Goal: Task Accomplishment & Management: Use online tool/utility

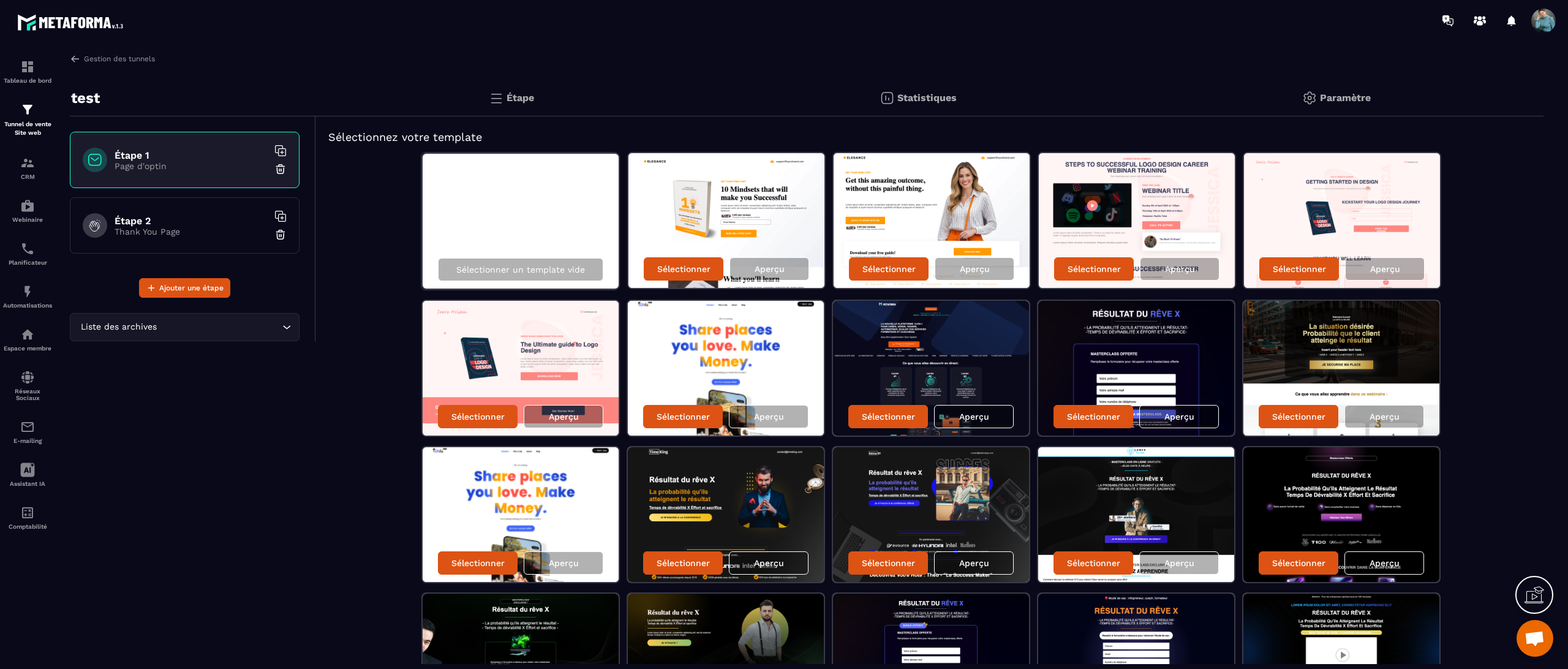
click at [753, 205] on img at bounding box center [726, 221] width 196 height 135
click at [681, 264] on p "Sélectionner" at bounding box center [684, 269] width 53 height 10
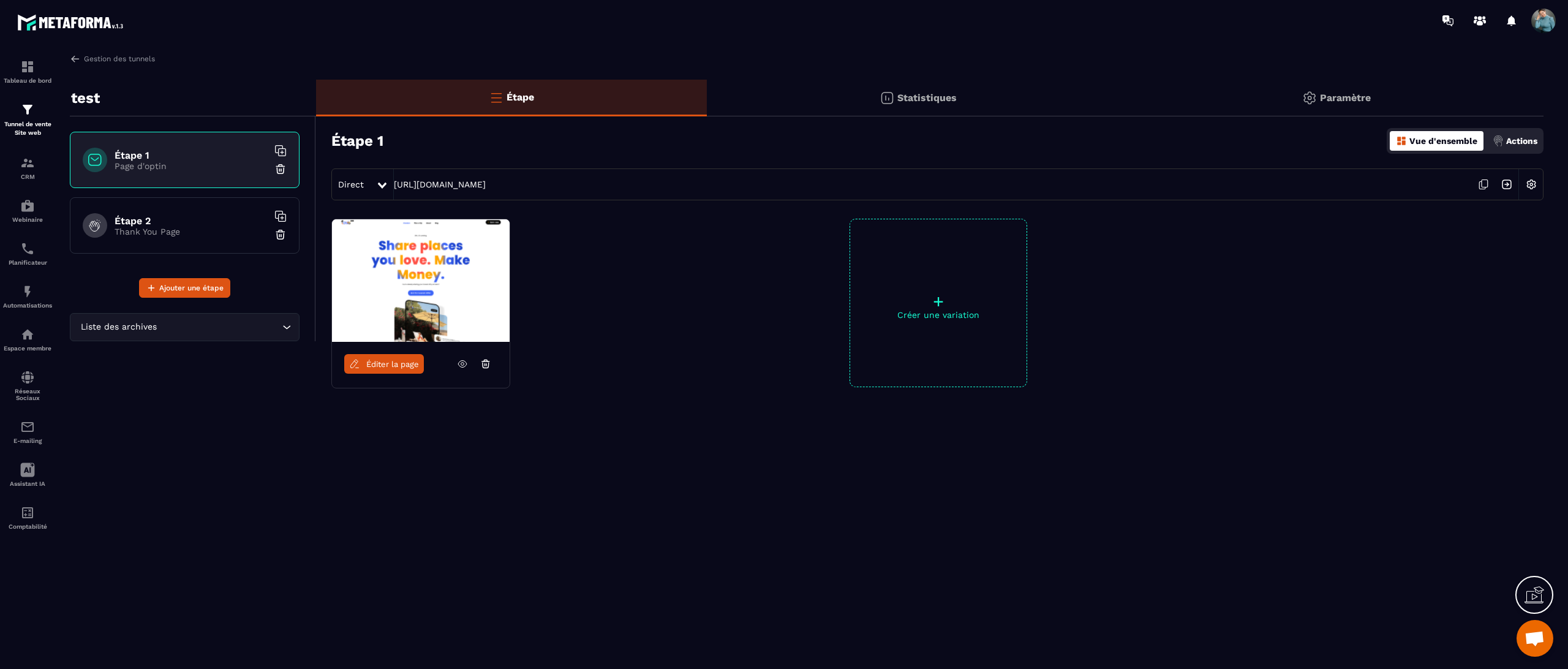
click at [1275, 90] on div "Paramètre" at bounding box center [1337, 98] width 414 height 37
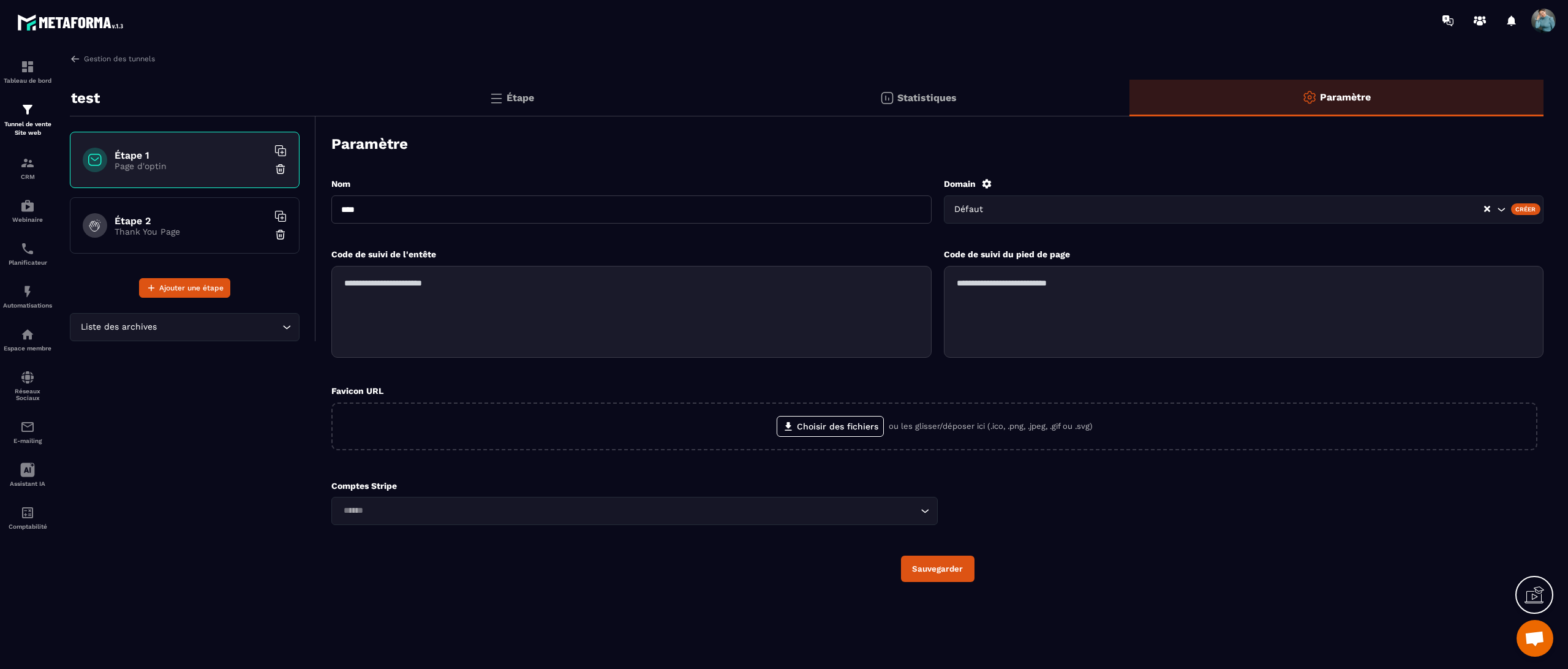
click at [552, 100] on div "Étape" at bounding box center [511, 98] width 391 height 37
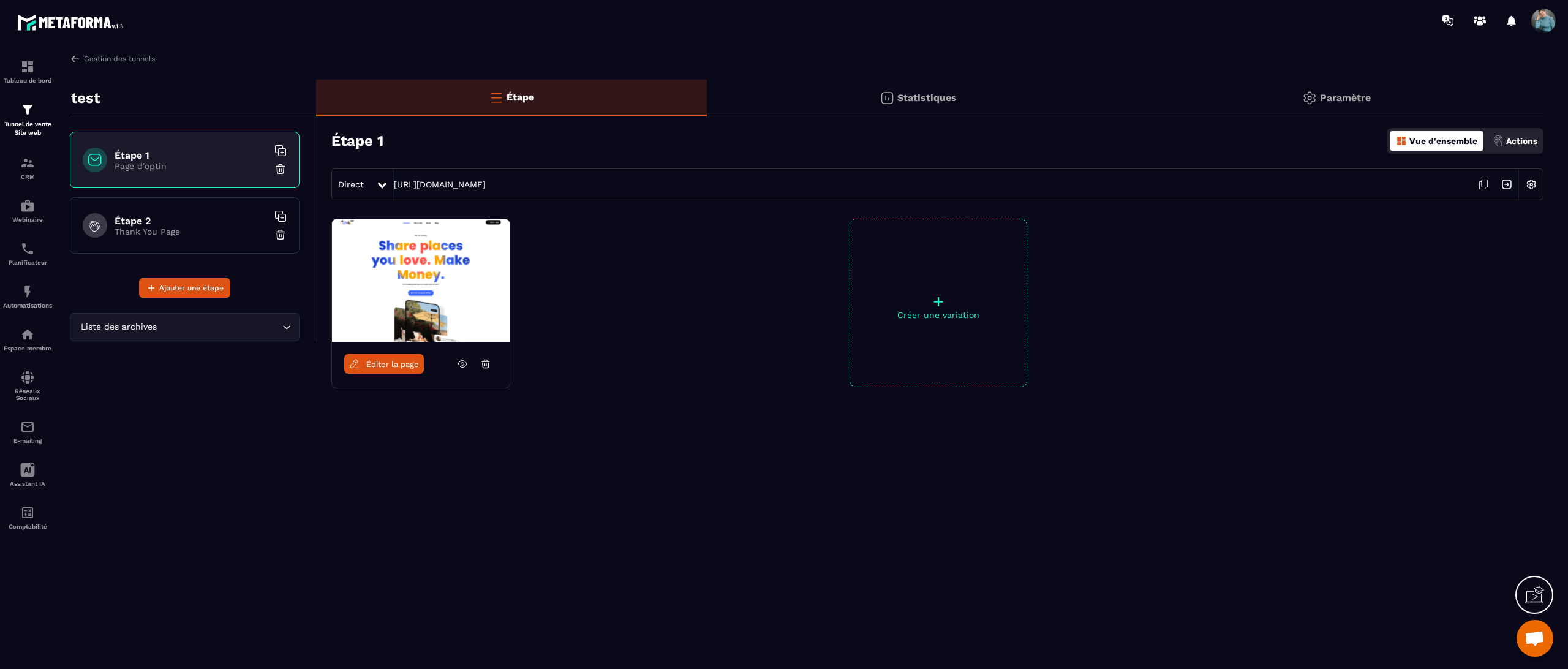
click at [395, 361] on span "Éditer la page" at bounding box center [392, 364] width 53 height 9
